Goal: Task Accomplishment & Management: Manage account settings

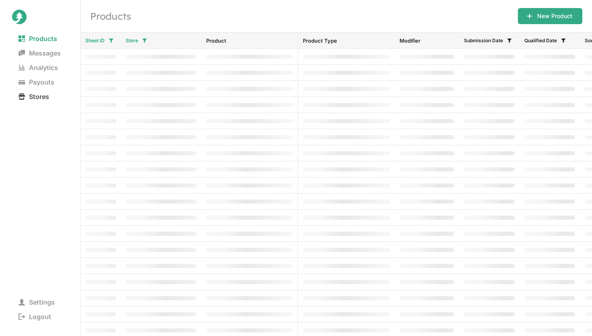
click at [39, 97] on span "Stores" at bounding box center [34, 96] width 44 height 11
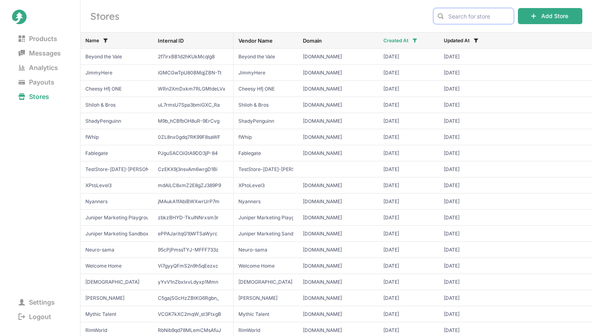
click at [479, 17] on input "text" at bounding box center [473, 16] width 81 height 16
type input "beyond the vale"
click at [493, 34] on span "Beyond the Vale" at bounding box center [473, 33] width 67 height 8
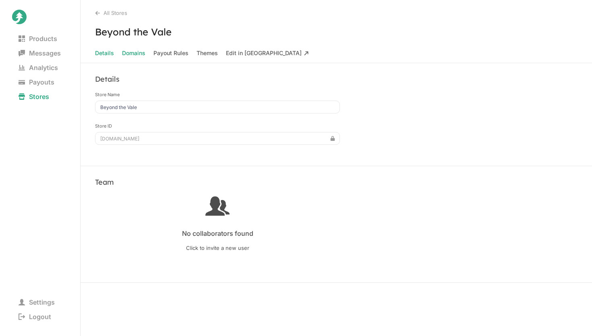
click at [131, 54] on span "Domains" at bounding box center [133, 53] width 23 height 11
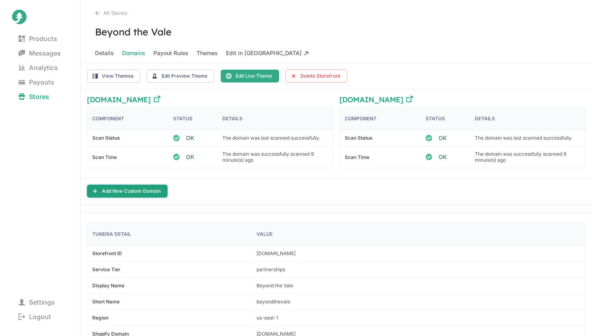
click at [134, 189] on button "Add New Custom Domain" at bounding box center [127, 191] width 81 height 13
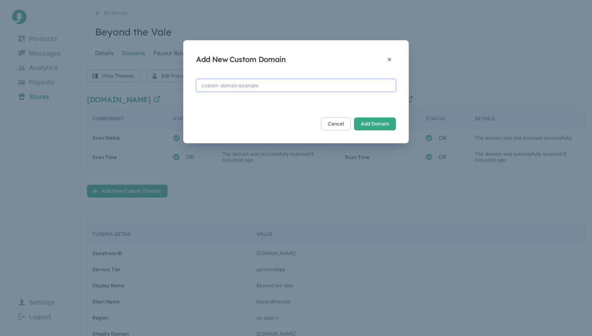
click at [229, 85] on input "text" at bounding box center [296, 85] width 200 height 13
paste input "3.219.253.138"
type input "[DOMAIN_NAME]"
click at [381, 124] on button "Add Domain" at bounding box center [375, 124] width 42 height 13
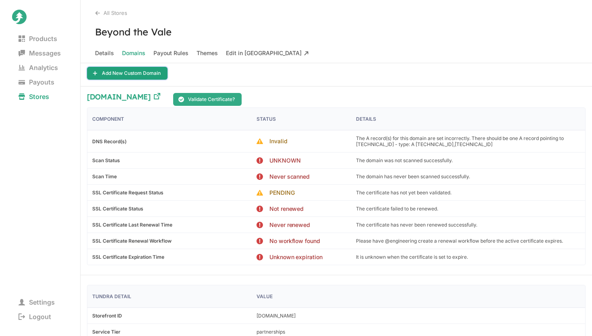
scroll to position [133, 0]
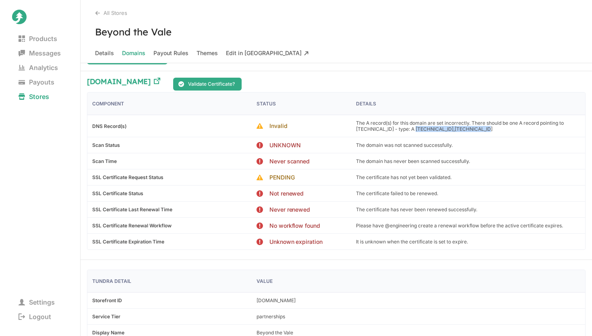
drag, startPoint x: 412, startPoint y: 129, endPoint x: 474, endPoint y: 130, distance: 62.8
click at [474, 130] on p "The A record(s) for this domain are set incorrectly. There should be one A reco…" at bounding box center [468, 126] width 224 height 12
copy p "172.67.175.215,104.21.83.124"
click at [240, 82] on button "Validate Certificate?" at bounding box center [207, 84] width 68 height 13
click at [321, 78] on div "shop.beyondthevale.gg Validate Certificate?" at bounding box center [336, 85] width 499 height 15
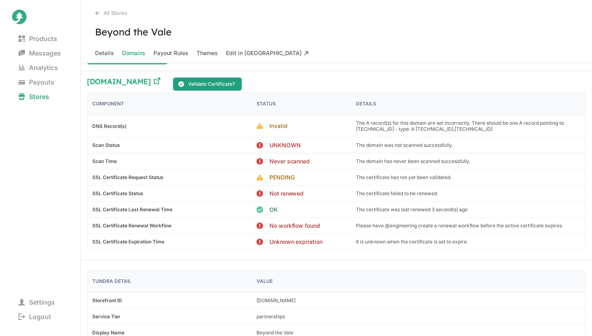
click at [242, 81] on button "Validate Certificate?" at bounding box center [207, 84] width 68 height 13
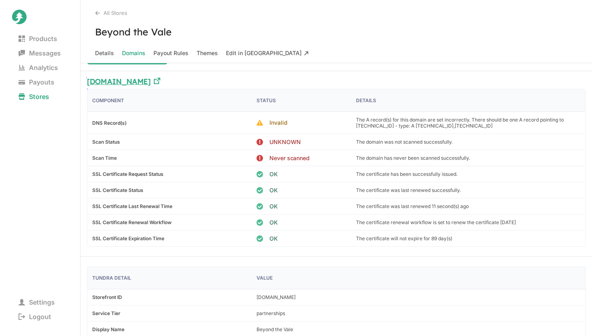
click at [151, 79] on h3 "[DOMAIN_NAME]" at bounding box center [119, 83] width 64 height 11
click at [160, 80] on div "[DOMAIN_NAME]" at bounding box center [123, 83] width 73 height 11
click at [354, 119] on div "The A record(s) for this domain are set incorrectly. There should be one A reco…" at bounding box center [468, 123] width 234 height 22
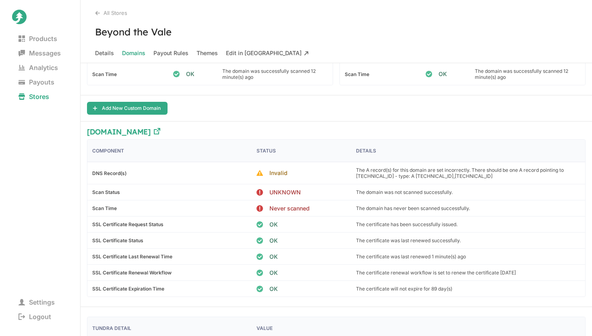
scroll to position [70, 0]
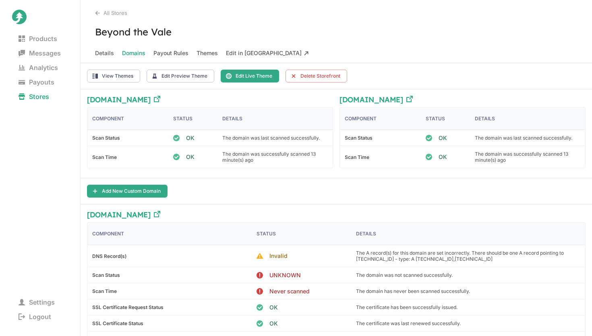
click at [352, 35] on h3 "Beyond the Vale" at bounding box center [337, 32] width 512 height 12
